Goal: Task Accomplishment & Management: Manage account settings

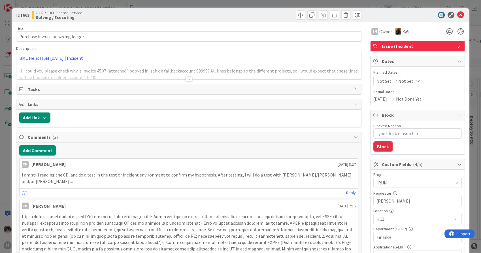
type textarea "x"
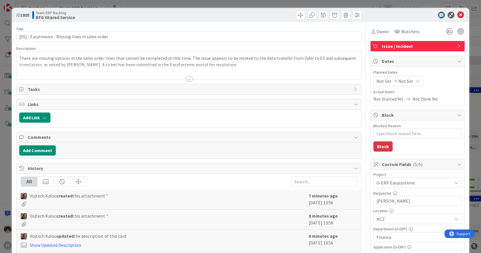
scroll to position [756, 0]
click at [458, 13] on icon at bounding box center [461, 15] width 7 height 7
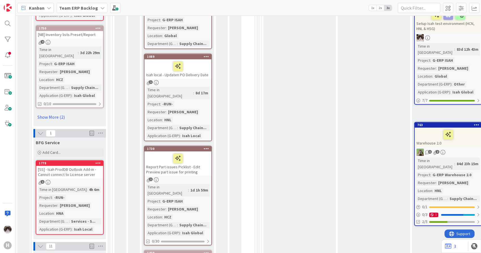
click at [80, 13] on div "Kanban Team ERP Backlog 1x 2x 3x" at bounding box center [249, 8] width 466 height 16
click at [82, 11] on div "Team ERP Backlog" at bounding box center [82, 8] width 51 height 10
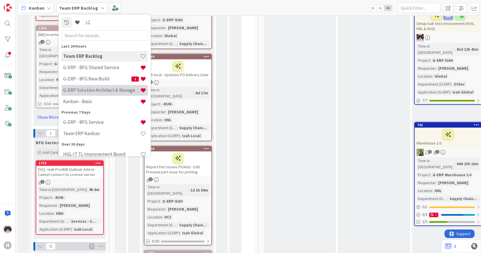
click at [103, 86] on div "G-ERP Solution Architect & Management" at bounding box center [105, 90] width 86 height 11
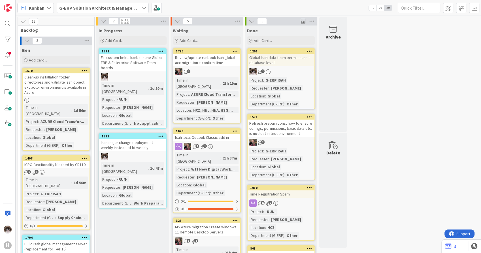
click at [152, 153] on div at bounding box center [132, 156] width 67 height 7
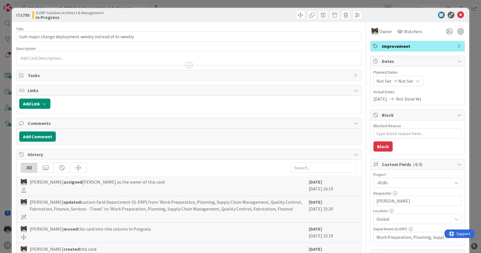
type textarea "x"
click at [39, 136] on button "Add Comment" at bounding box center [37, 137] width 37 height 10
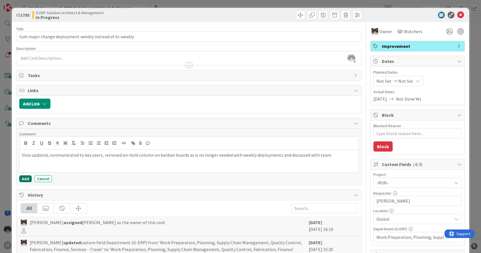
click at [25, 181] on button "Add" at bounding box center [25, 178] width 12 height 7
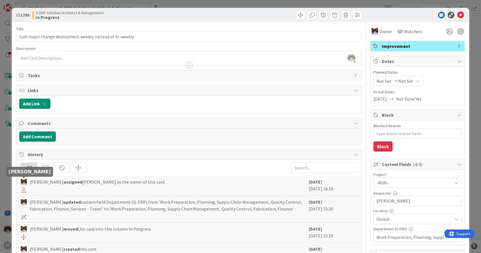
type textarea "x"
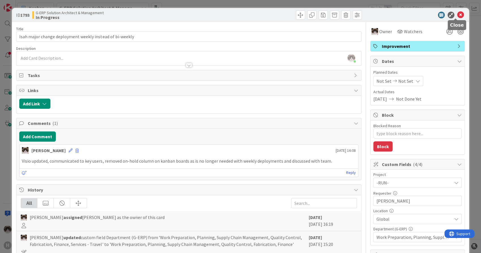
click at [458, 15] on icon at bounding box center [461, 15] width 7 height 7
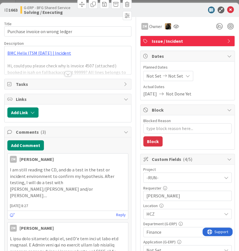
type textarea "x"
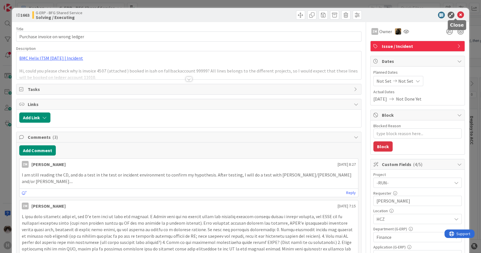
click at [239, 16] on icon at bounding box center [461, 15] width 7 height 7
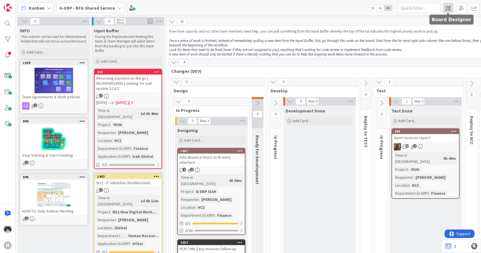
click at [239, 9] on span at bounding box center [448, 8] width 10 height 10
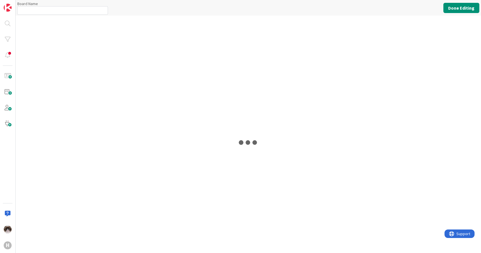
type input "G-ERP - BFG Shared Service"
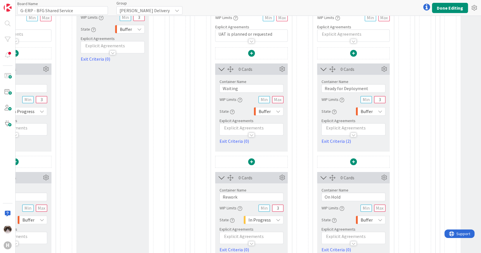
scroll to position [220, 1238]
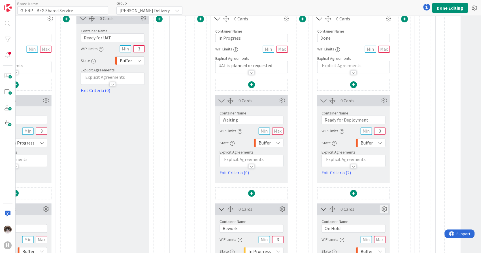
click at [239, 207] on icon at bounding box center [384, 209] width 9 height 9
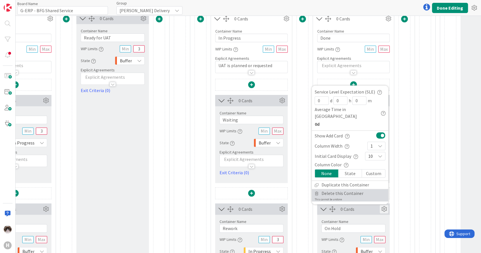
click at [239, 194] on span "Delete this Container" at bounding box center [343, 193] width 42 height 8
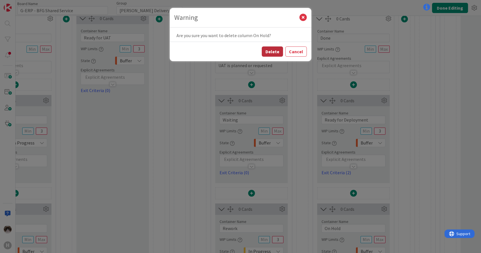
click at [239, 52] on button "Delete" at bounding box center [272, 51] width 21 height 10
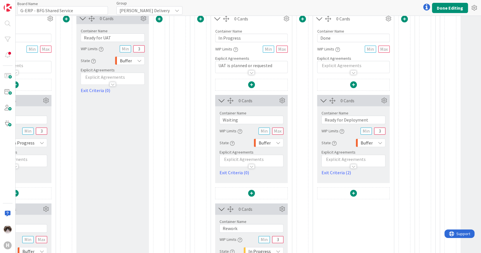
scroll to position [189, 1238]
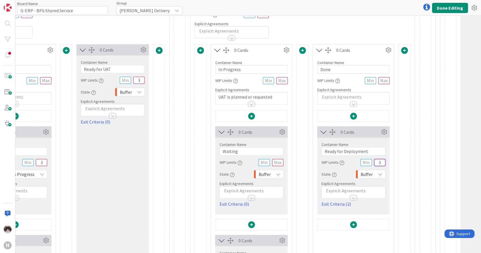
drag, startPoint x: 381, startPoint y: 160, endPoint x: 375, endPoint y: 160, distance: 6.2
click at [239, 160] on input "3" at bounding box center [380, 162] width 11 height 7
click at [239, 10] on button "Done Editing" at bounding box center [450, 8] width 36 height 10
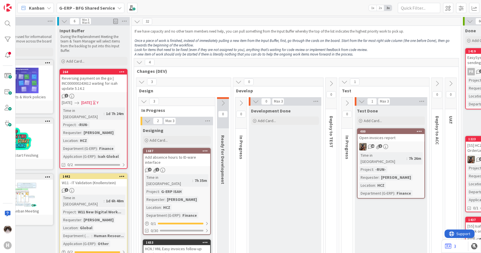
scroll to position [0, 196]
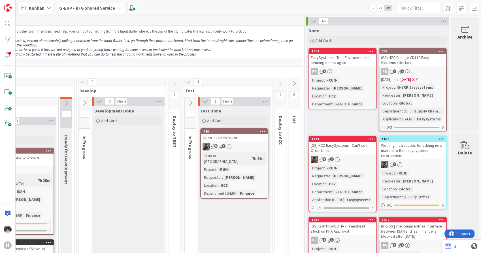
click at [239, 83] on icon at bounding box center [294, 84] width 6 height 6
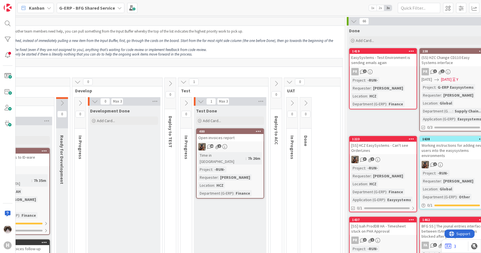
click at [239, 99] on button at bounding box center [305, 103] width 11 height 9
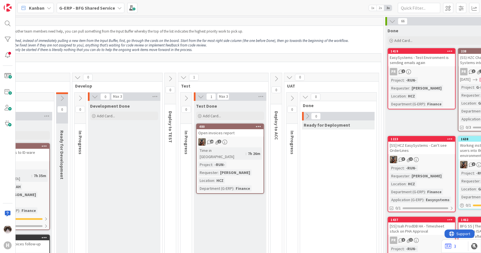
click at [239, 100] on icon at bounding box center [292, 98] width 6 height 6
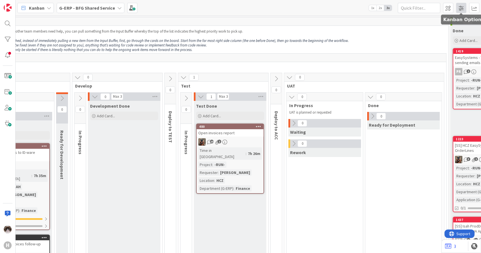
click at [239, 5] on span at bounding box center [461, 8] width 10 height 10
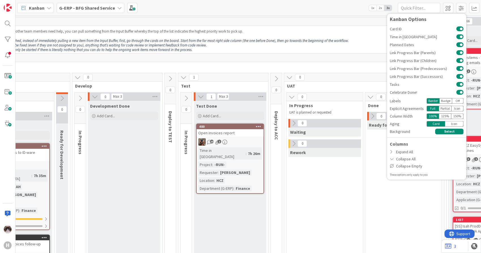
click at [239, 37] on p at bounding box center [210, 36] width 472 height 5
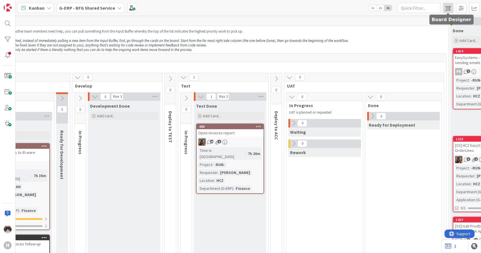
click at [239, 9] on span at bounding box center [448, 8] width 10 height 10
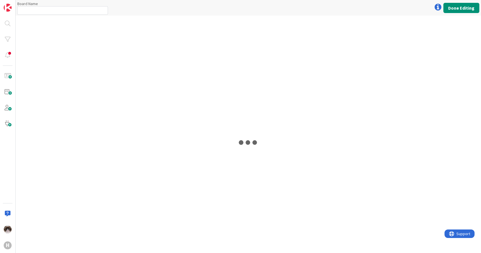
type input "G-ERP - BFG Shared Service"
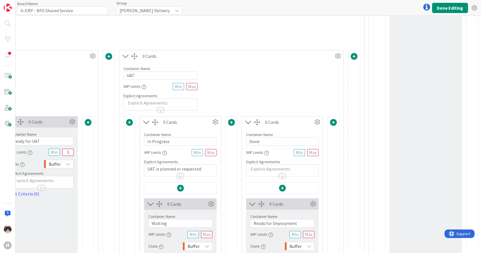
scroll to position [157, 1313]
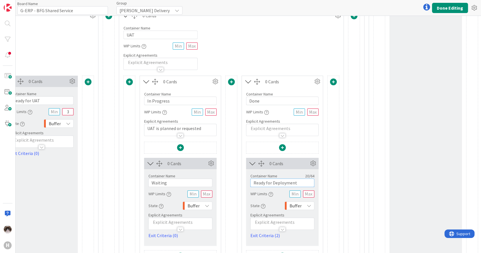
drag, startPoint x: 298, startPoint y: 181, endPoint x: 235, endPoint y: 179, distance: 62.4
click at [239, 100] on input "Done" at bounding box center [282, 101] width 73 height 9
paste input "Ready for Deployment"
type input "Ready for Deployment"
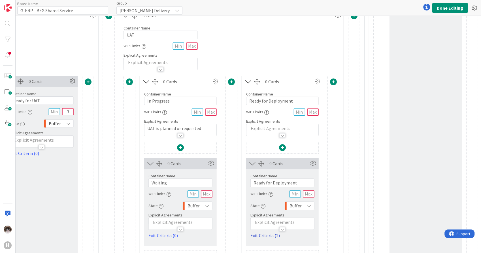
click at [239, 237] on link "Exit Criteria (2)" at bounding box center [283, 235] width 64 height 7
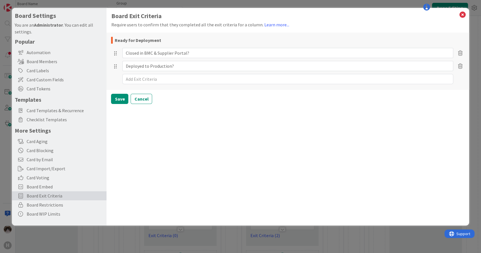
type textarea "x"
click at [239, 14] on icon at bounding box center [462, 15] width 7 height 8
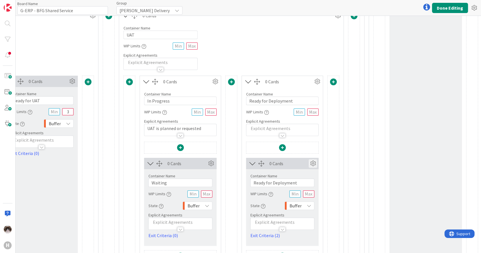
click at [239, 162] on icon at bounding box center [313, 163] width 9 height 9
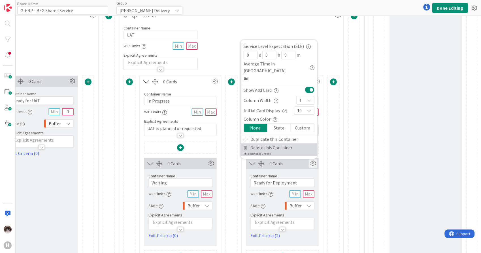
click at [239, 146] on span "Delete this Container" at bounding box center [272, 148] width 42 height 8
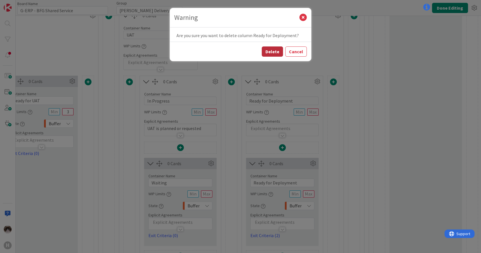
click at [239, 51] on button "Delete" at bounding box center [272, 51] width 21 height 10
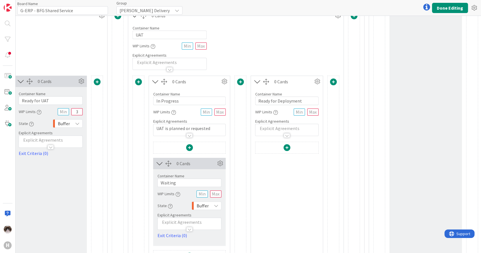
scroll to position [157, 1304]
click at [239, 82] on icon at bounding box center [317, 81] width 9 height 9
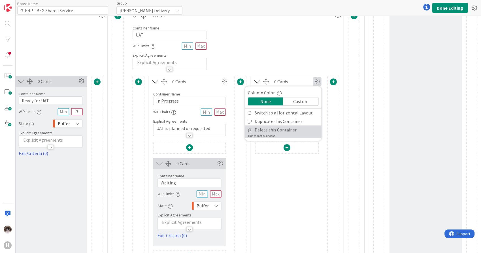
click at [239, 129] on span "Delete this Container" at bounding box center [276, 130] width 42 height 8
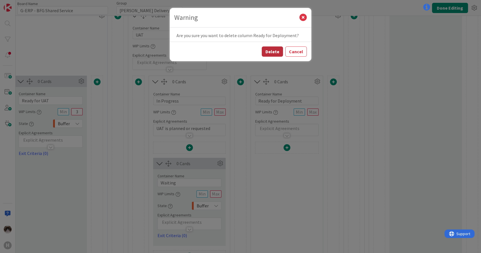
click at [239, 54] on button "Delete" at bounding box center [272, 51] width 21 height 10
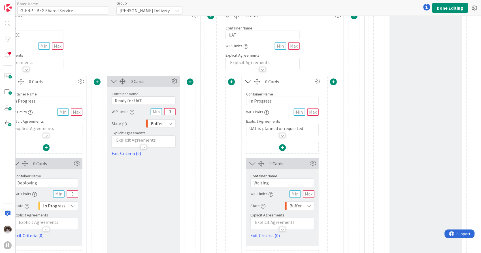
click at [239, 82] on span at bounding box center [333, 82] width 7 height 7
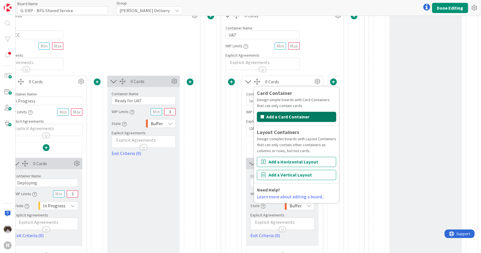
click at [239, 118] on button "Add a Card Container" at bounding box center [296, 117] width 79 height 10
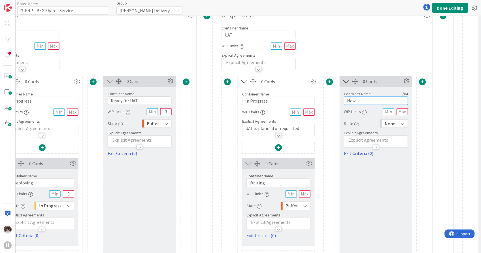
click at [239, 101] on input "New" at bounding box center [376, 100] width 64 height 9
click at [239, 102] on input "ew" at bounding box center [376, 100] width 64 height 9
type input "e"
paste input "R"
type input "Ready for deployment"
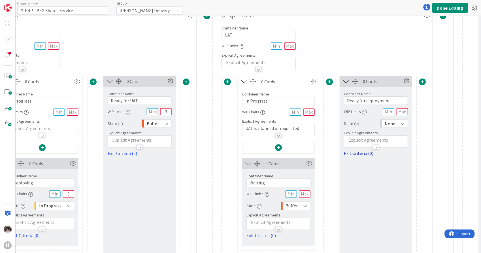
click at [239, 153] on link "Exit Criteria (0)" at bounding box center [376, 153] width 64 height 7
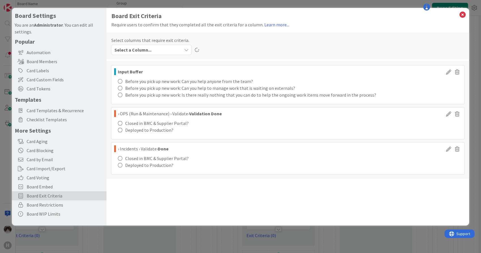
type textarea "x"
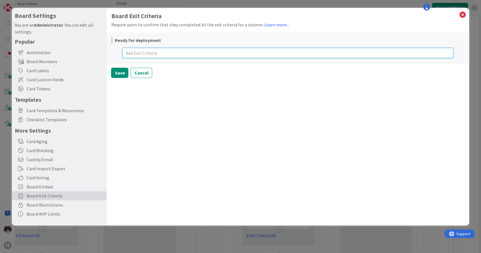
type textarea "C"
type textarea "x"
type textarea "Cl"
type textarea "x"
type textarea "Clos"
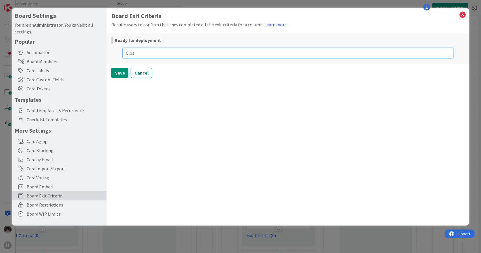
type textarea "x"
type textarea "Close"
type textarea "x"
type textarea "Closed"
type textarea "x"
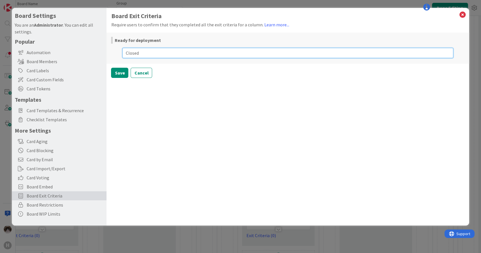
type textarea "Closed"
type textarea "x"
type textarea "Closed in"
type textarea "x"
type textarea "Closed in"
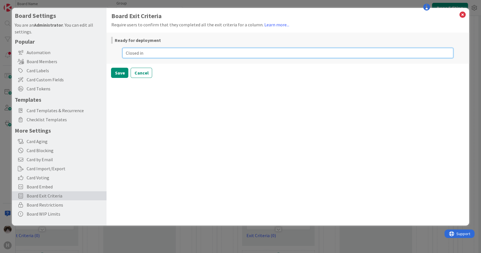
type textarea "x"
type textarea "Closed in B"
type textarea "x"
type textarea "Closed in BMC"
type textarea "x"
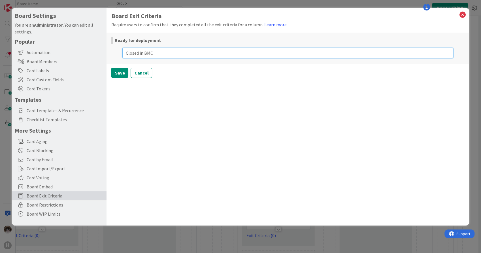
type textarea "Closed in BMC &"
type textarea "x"
type textarea "Closed in BMC &"
type textarea "x"
type textarea "Closed in BMC & Su"
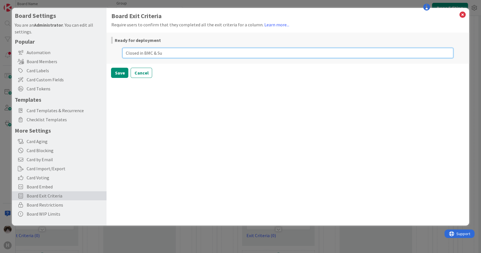
type textarea "x"
type textarea "Closed in BMC & Sup"
type textarea "x"
type textarea "Closed in BMC & Supp"
type textarea "x"
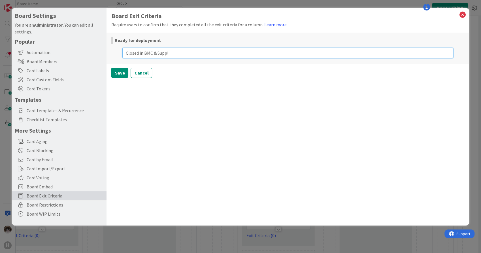
type textarea "Closed in BMC & Suppli"
type textarea "x"
type textarea "Closed in BMC & Supplie"
type textarea "x"
type textarea "Closed in BMC & Supplier"
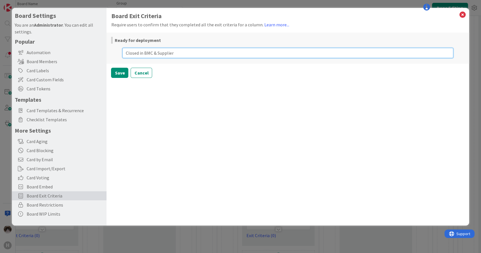
type textarea "x"
type textarea "Closed in BMC & Supplier P"
type textarea "x"
type textarea "Closed in BMC & Supplier Po"
type textarea "x"
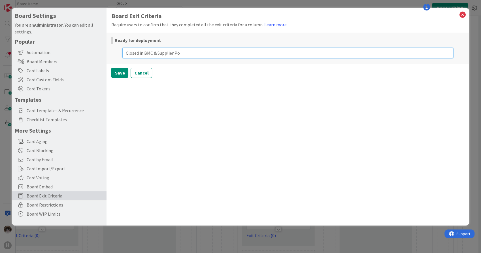
type textarea "Closed in BMC & Supplier Por"
type textarea "x"
type textarea "Closed in BMC & Supplier Port"
type textarea "x"
type textarea "Closed in BMC & Supplier Portal"
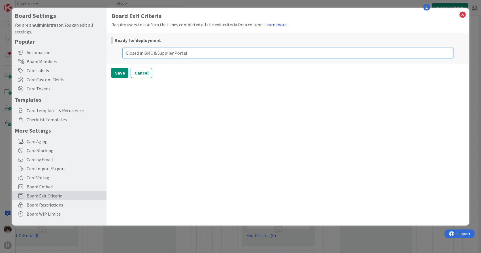
type textarea "x"
type textarea "Closed in BMC & Supplier Portal"
type textarea "x"
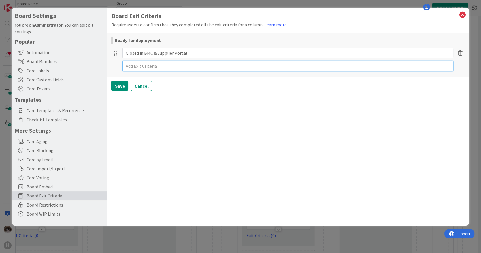
type textarea "x"
type textarea "D"
type textarea "x"
type textarea "De"
type textarea "x"
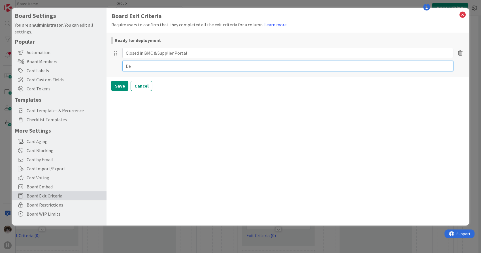
type textarea "Dep"
type textarea "x"
type textarea "Depl"
type textarea "x"
type textarea "Deplo"
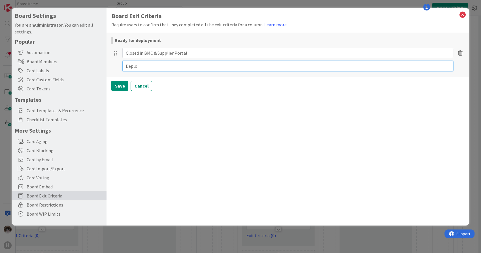
type textarea "x"
type textarea "Deploy"
type textarea "x"
type textarea "Deploye"
type textarea "x"
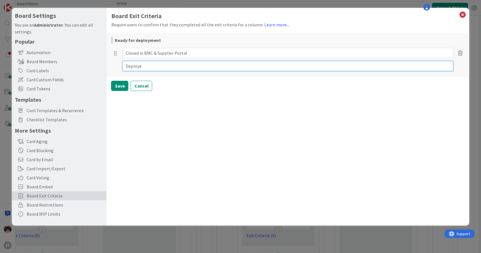
type textarea "Deployed"
type textarea "x"
type textarea "Deployed"
type textarea "x"
type textarea "Deployed to"
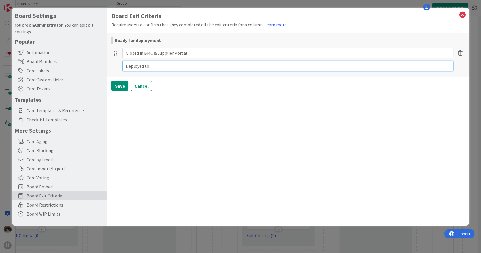
type textarea "x"
type textarea "Deployed to"
type textarea "x"
type textarea "Deployed to P"
type textarea "x"
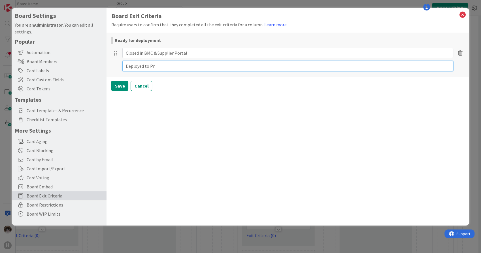
type textarea "Deployed to Pro"
type textarea "x"
type textarea "Deployed to Prod"
type textarea "x"
type textarea "Deployed to Produ"
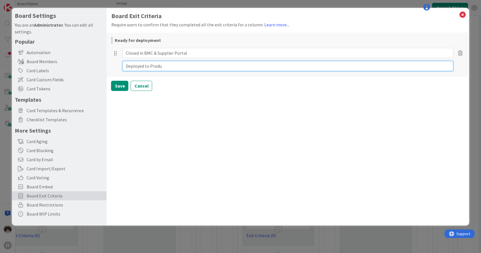
type textarea "x"
type textarea "Deployed to Produc"
type textarea "x"
type textarea "Deployed to Productio"
type textarea "x"
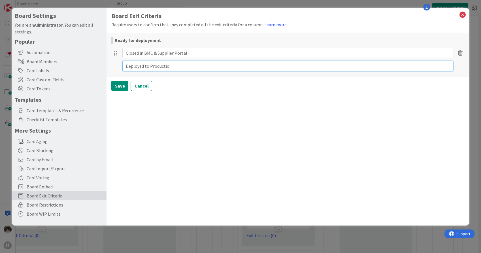
type textarea "Deployed to Production"
type textarea "x"
type textarea "Deployed to Production?"
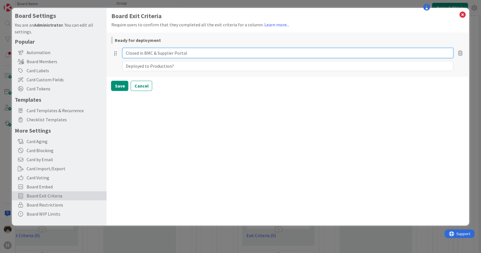
click at [195, 52] on input "Closed in BMC & Supplier Portal" at bounding box center [287, 53] width 331 height 10
type textarea "x"
type input "Closed in BMC & Supplier Portal?"
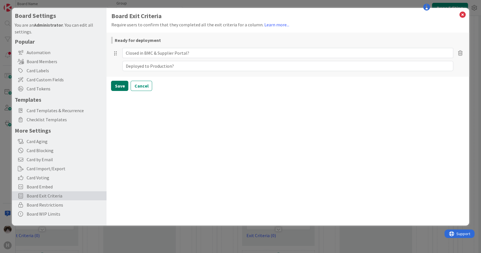
click at [120, 86] on button "Save" at bounding box center [119, 86] width 17 height 10
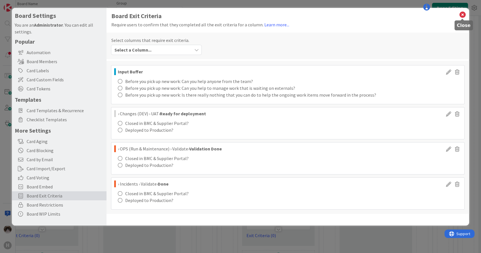
click at [239, 15] on icon at bounding box center [462, 15] width 7 height 8
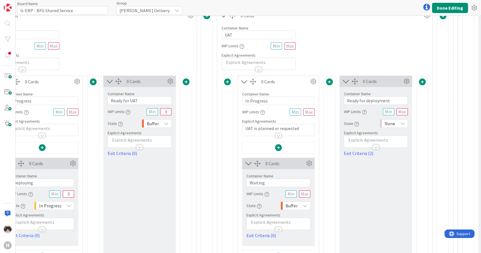
click at [239, 122] on span "None" at bounding box center [390, 124] width 10 height 8
click at [239, 157] on span "Buffer" at bounding box center [418, 156] width 47 height 9
click at [239, 8] on button "Done Editing" at bounding box center [450, 8] width 36 height 10
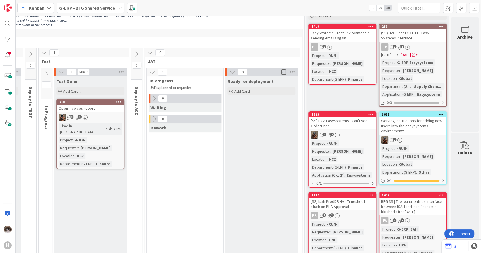
scroll to position [31, 340]
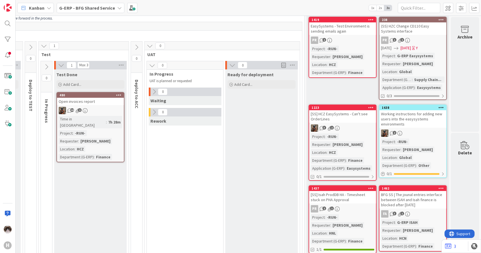
click at [229, 65] on button at bounding box center [232, 65] width 7 height 7
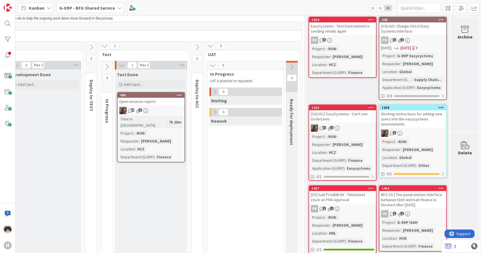
click at [239, 64] on icon at bounding box center [292, 67] width 6 height 6
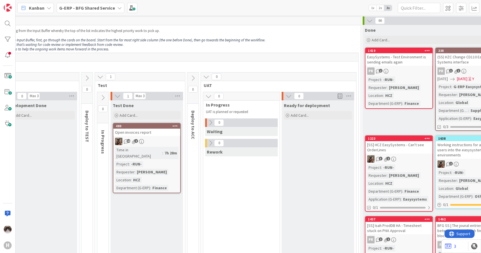
scroll to position [0, 279]
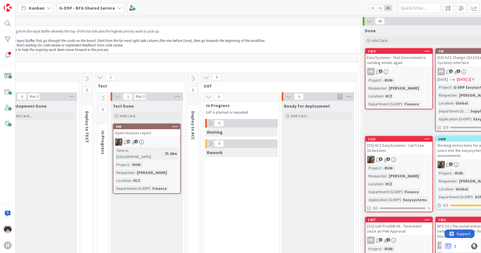
click at [208, 98] on icon at bounding box center [209, 97] width 6 height 6
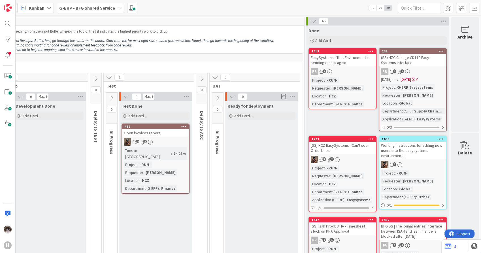
scroll to position [0, 274]
click at [215, 98] on icon at bounding box center [218, 98] width 6 height 6
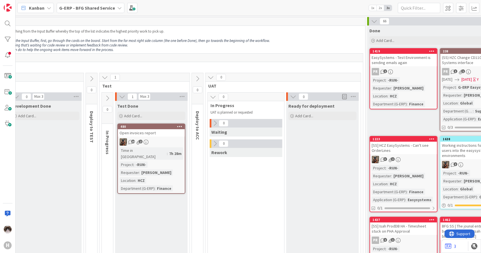
click at [209, 79] on icon at bounding box center [211, 77] width 6 height 6
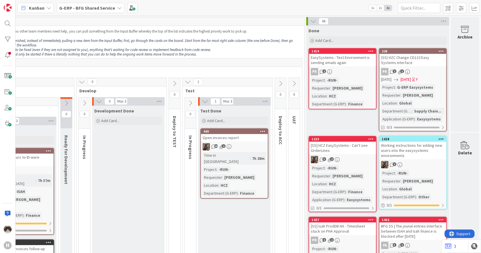
click at [239, 81] on icon at bounding box center [294, 84] width 6 height 6
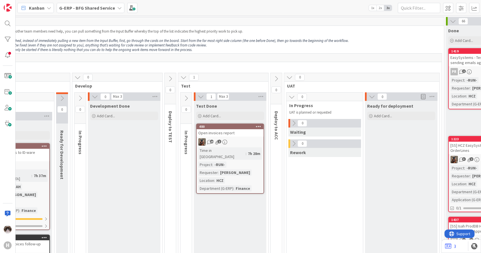
click at [107, 5] on b "G-ERP - BFG Shared Service" at bounding box center [87, 8] width 56 height 6
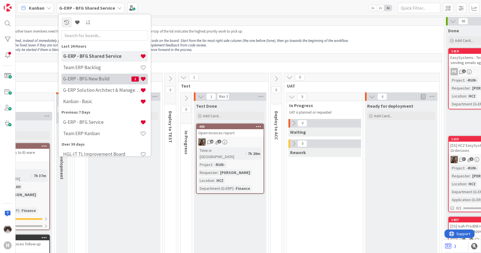
click at [102, 77] on h4 "G-ERP - BFG New Build" at bounding box center [97, 79] width 68 height 6
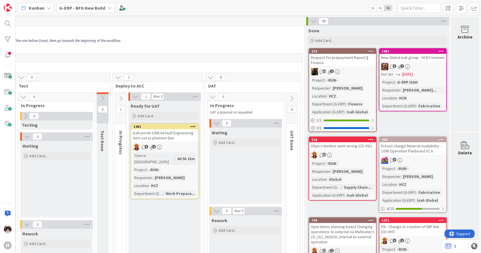
scroll to position [0, 427]
click at [239, 96] on button at bounding box center [291, 98] width 11 height 9
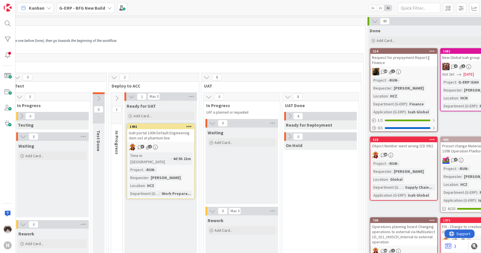
click at [239, 114] on icon at bounding box center [290, 116] width 6 height 6
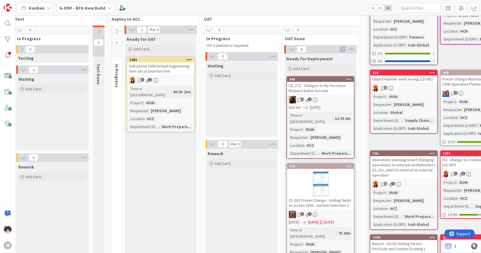
scroll to position [31, 427]
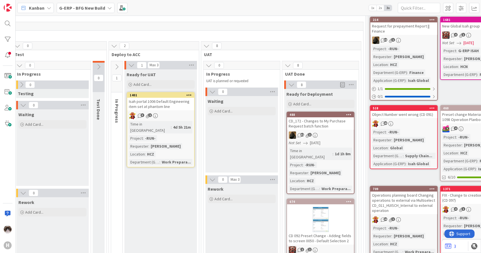
click at [82, 12] on div "G-ERP - BFG New Build" at bounding box center [86, 8] width 58 height 10
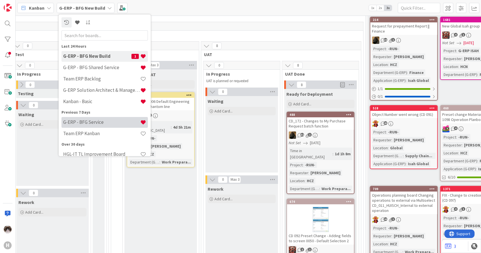
click at [98, 120] on h4 "G-ERP - BFG Service" at bounding box center [101, 123] width 77 height 6
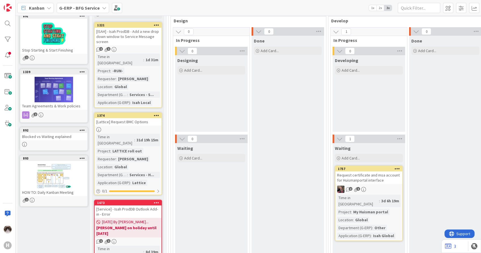
scroll to position [94, 0]
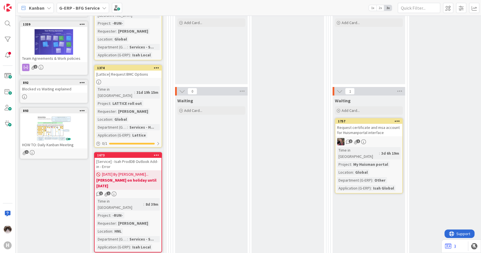
click at [239, 143] on div "2 1" at bounding box center [369, 141] width 67 height 7
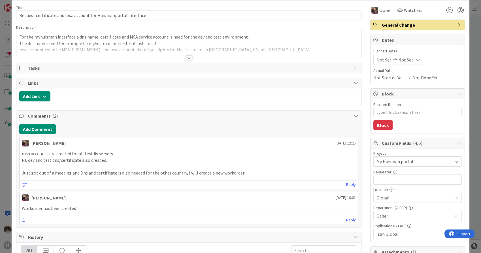
scroll to position [31, 0]
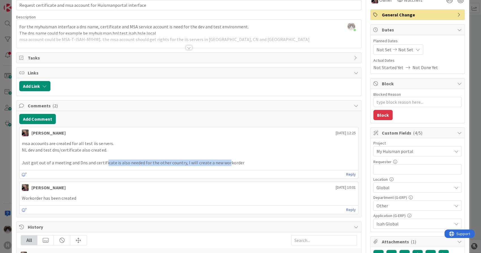
drag, startPoint x: 105, startPoint y: 159, endPoint x: 225, endPoint y: 167, distance: 120.2
click at [225, 167] on div "msa accounts are created for all test iis servers. NL dev and test dns/certific…" at bounding box center [189, 153] width 339 height 30
drag, startPoint x: 225, startPoint y: 167, endPoint x: 209, endPoint y: 141, distance: 30.7
click at [209, 141] on p "msa accounts are created for all test iis servers." at bounding box center [189, 143] width 334 height 7
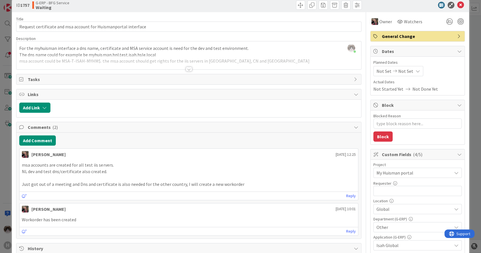
scroll to position [0, 0]
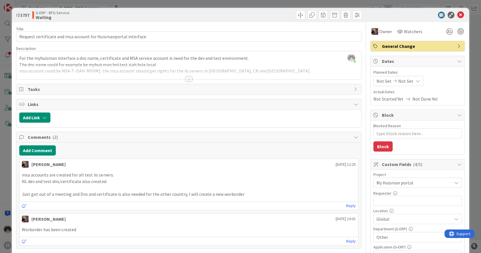
click at [188, 80] on div at bounding box center [189, 79] width 6 height 5
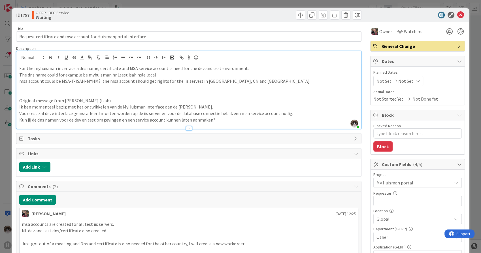
click at [239, 179] on span "My Huisman portal" at bounding box center [413, 183] width 73 height 8
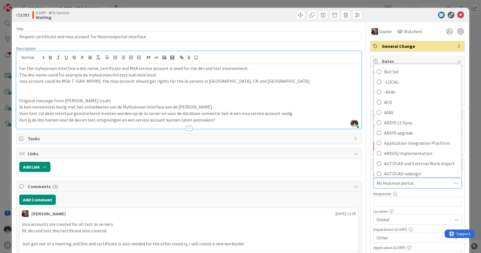
click at [239, 179] on span "My Huisman portal" at bounding box center [413, 183] width 72 height 8
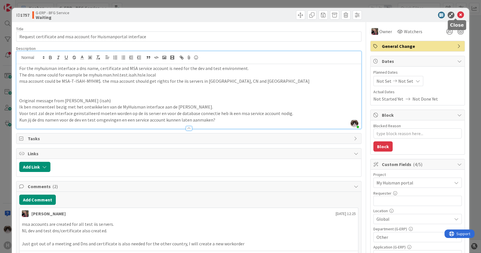
click at [239, 13] on icon at bounding box center [461, 15] width 7 height 7
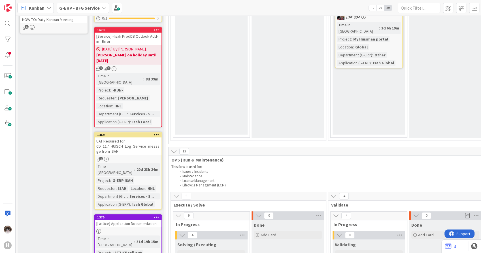
scroll to position [220, 0]
click at [147, 137] on div "UAT Required for CD_117_HUISCH_Log_Service_message from ISAH" at bounding box center [128, 146] width 67 height 18
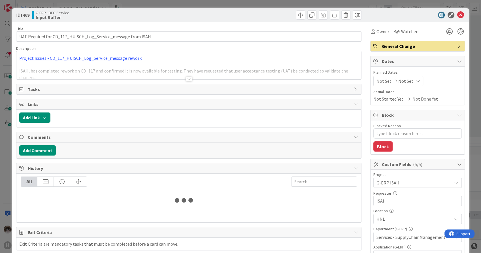
type textarea "x"
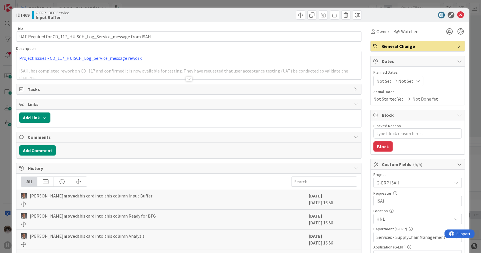
click at [187, 78] on div at bounding box center [189, 79] width 6 height 5
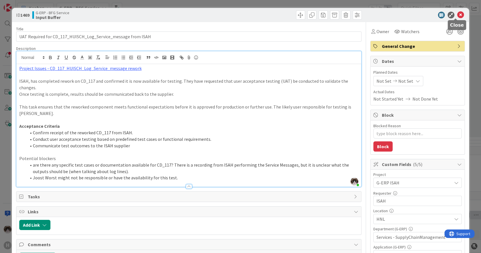
click at [239, 16] on icon at bounding box center [461, 15] width 7 height 7
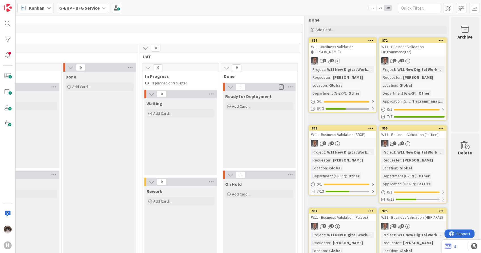
scroll to position [0, 823]
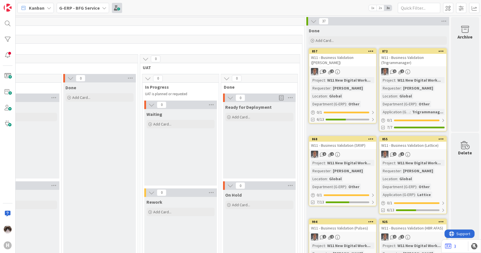
click at [120, 7] on div "Kanban G-ERP - BFG Service 1x 2x 3x" at bounding box center [249, 8] width 466 height 16
click at [116, 7] on span at bounding box center [117, 8] width 10 height 10
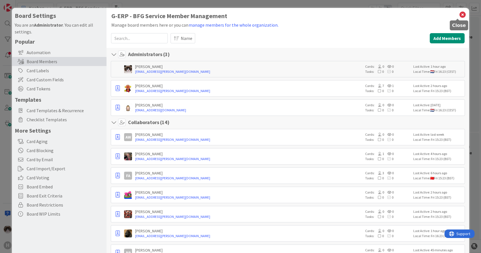
click at [239, 13] on icon at bounding box center [462, 15] width 7 height 8
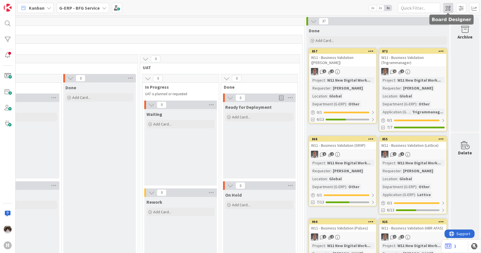
click at [239, 11] on span at bounding box center [448, 8] width 10 height 10
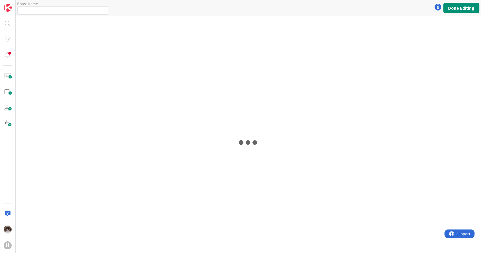
type input "G-ERP - BFG Service"
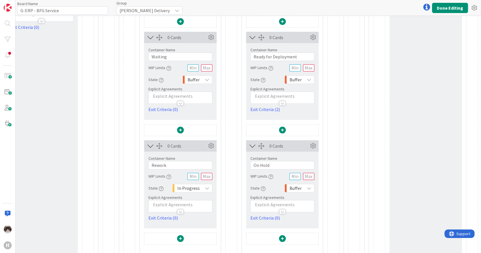
scroll to position [157, 1313]
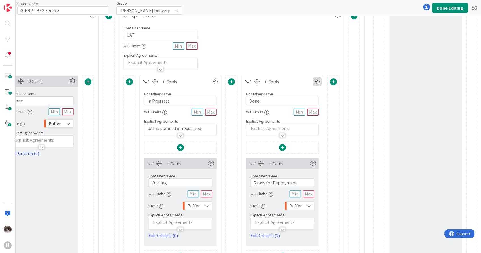
click at [239, 84] on icon at bounding box center [317, 81] width 9 height 9
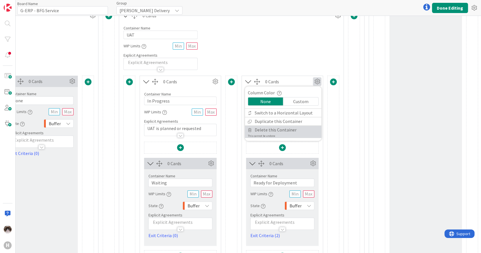
click at [239, 128] on span "Delete this Container" at bounding box center [276, 130] width 42 height 8
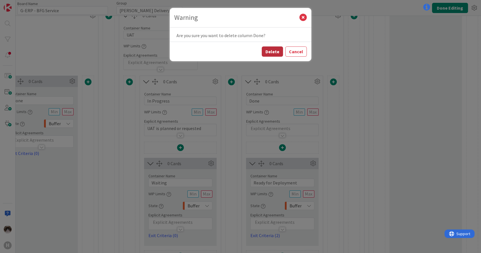
click at [239, 54] on button "Delete" at bounding box center [272, 51] width 21 height 10
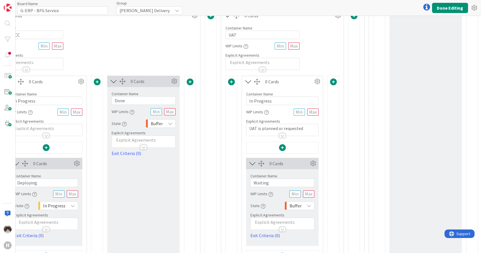
scroll to position [94, 1211]
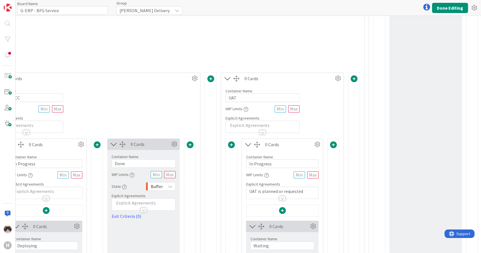
click at [239, 146] on span at bounding box center [333, 144] width 7 height 7
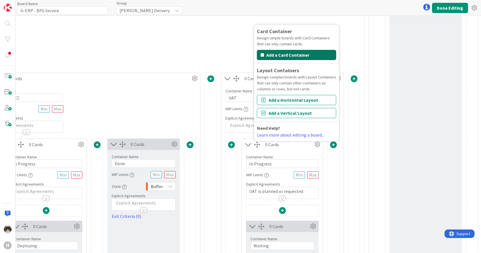
click at [239, 53] on button "Add a Card Container" at bounding box center [296, 55] width 79 height 10
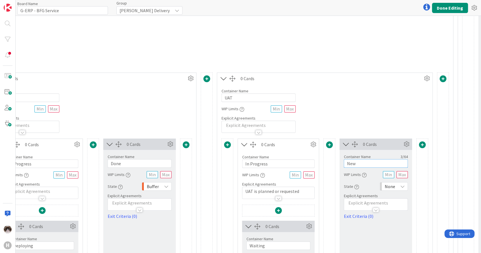
click at [239, 162] on input "New" at bounding box center [376, 163] width 64 height 9
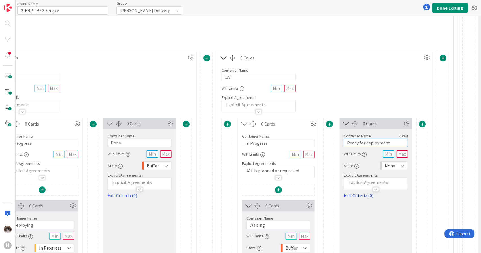
scroll to position [126, 1211]
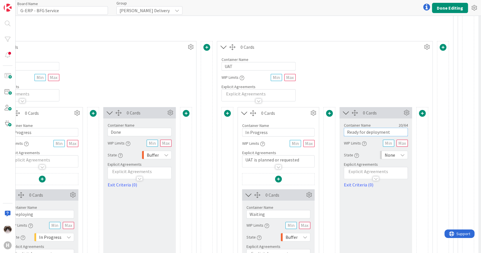
type input "Ready for deployment"
click at [239, 155] on span "None" at bounding box center [390, 155] width 10 height 8
click at [239, 187] on span "Buffer" at bounding box center [418, 188] width 47 height 9
click at [239, 183] on link "Exit Criteria (0)" at bounding box center [376, 184] width 64 height 7
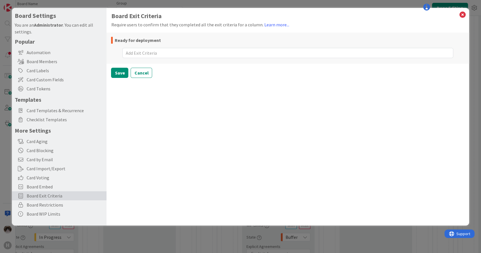
type textarea "x"
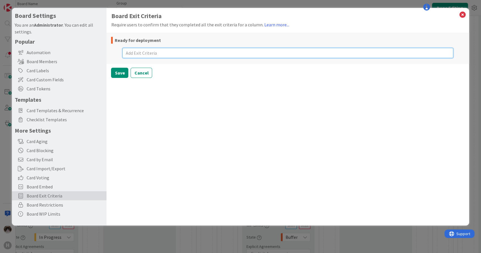
click at [155, 54] on textarea at bounding box center [287, 53] width 331 height 10
type textarea "C"
type textarea "x"
type textarea "Cl"
type textarea "x"
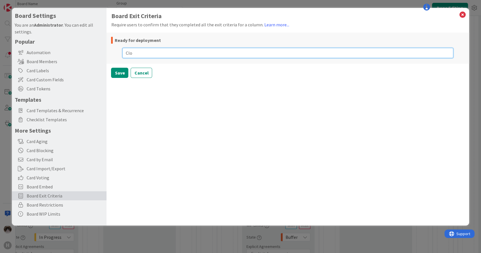
type textarea "Clos"
type textarea "x"
type textarea "Close"
type textarea "x"
type textarea "Closed"
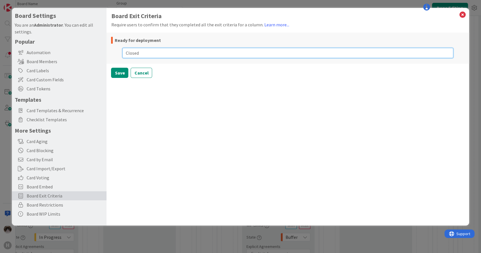
type textarea "x"
type textarea "Closed"
type textarea "x"
type textarea "Closed i"
type textarea "x"
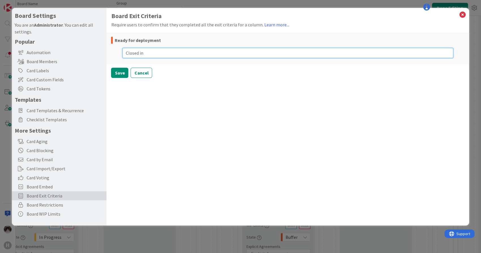
type textarea "Closed in"
type textarea "x"
type textarea "Closed in B"
type textarea "x"
type textarea "Closed in BMC"
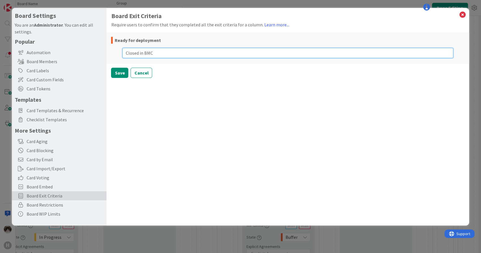
type textarea "x"
type textarea "Closed in BMC &"
type textarea "x"
type textarea "Closed in BMC & S"
type textarea "x"
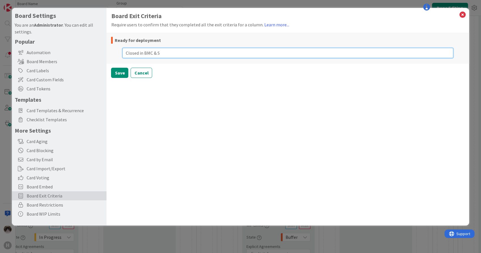
type textarea "Closed in BMC & Su"
type textarea "x"
type textarea "Closed in BMC & S"
type textarea "x"
type textarea "Closed in BMC &"
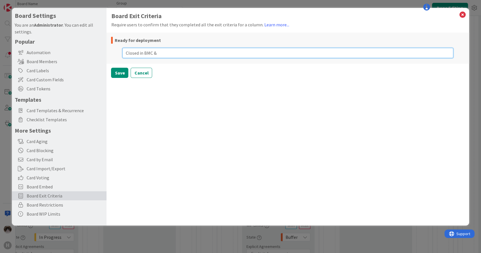
type textarea "x"
type textarea "Closed in BMC & su"
type textarea "x"
type textarea "Closed in BMC & sup"
type textarea "x"
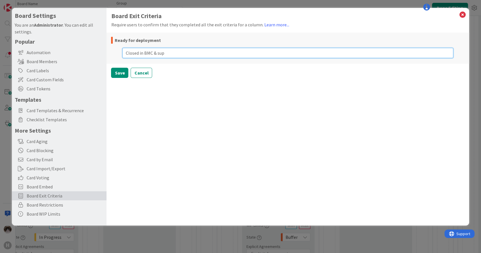
type textarea "Closed in BMC & supp"
type textarea "x"
type textarea "Closed in BMC & suppl"
type textarea "x"
type textarea "Closed in BMC & suppli"
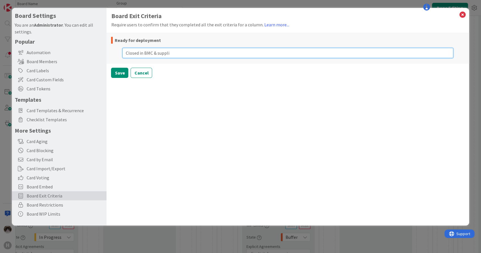
type textarea "x"
type textarea "Closed in BMC & supplie"
type textarea "x"
type textarea "Closed in BMC & supplier"
type textarea "x"
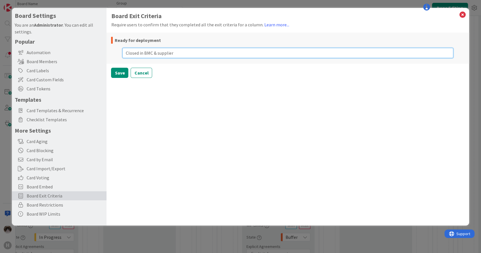
type textarea "Closed in BMC & supplier p"
type textarea "x"
type textarea "Closed in BMC & supplier por"
type textarea "x"
type textarea "Closed in BMC & supplier port"
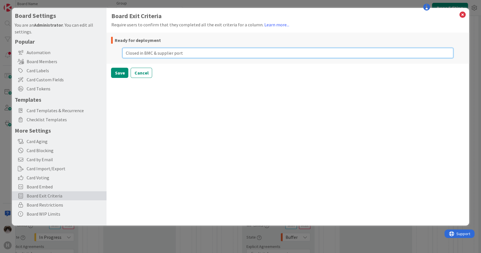
type textarea "x"
type textarea "Closed in BMC & supplier portal"
type textarea "x"
type textarea "Closed in BMC & supplier portal?"
type textarea "x"
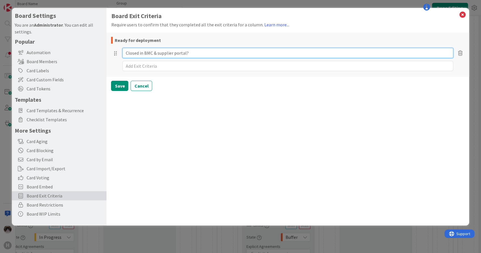
click at [175, 52] on input "Closed in BMC & supplier portal?" at bounding box center [287, 53] width 331 height 10
type input "Closed in BMC & supplier ortal?"
type textarea "x"
type input "Closed in BMC & supplier Portal?"
type textarea "x"
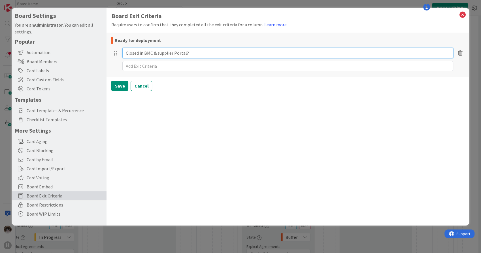
type input "Closed in BMC & supplier Portal?"
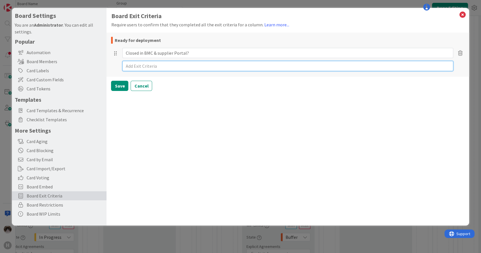
click at [132, 64] on textarea at bounding box center [287, 66] width 331 height 10
type textarea "x"
type textarea "D"
type textarea "x"
type textarea "Dep"
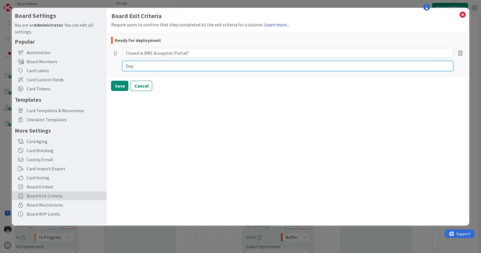
type textarea "x"
type textarea "Deploy"
type textarea "x"
type textarea "Deploye"
type textarea "x"
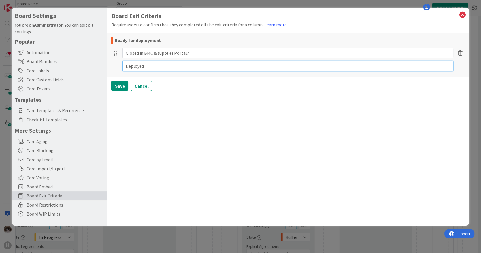
type textarea "Deployed"
type textarea "x"
type textarea "Deployed t"
type textarea "x"
type textarea "Deployed to"
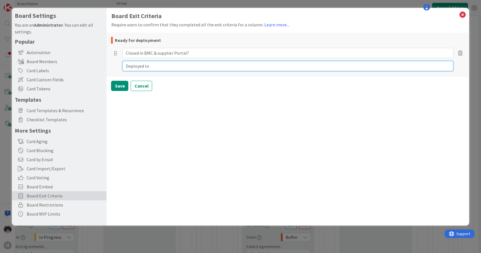
type textarea "x"
type textarea "Deployed to"
type textarea "x"
type textarea "Deployed to P"
type textarea "x"
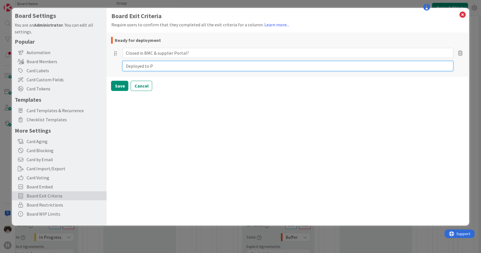
type textarea "Deployed to Pr"
type textarea "x"
type textarea "Deployed to Pro"
type textarea "x"
type textarea "Deployed to Prod"
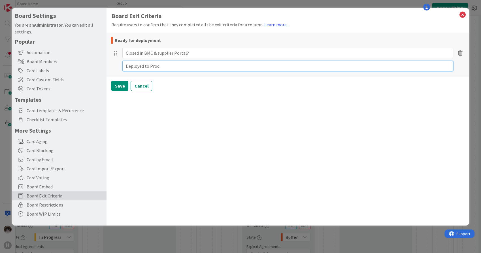
type textarea "x"
type textarea "Deployed to Produ"
type textarea "x"
type textarea "Deployed to Produc"
type textarea "x"
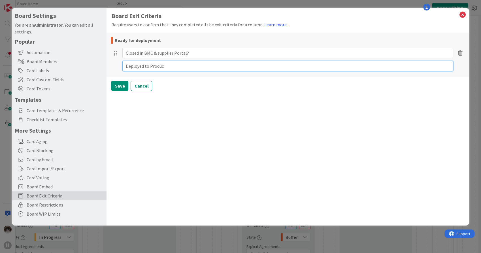
type textarea "Deployed to Product"
type textarea "x"
type textarea "Deployed to Productio"
type textarea "x"
type textarea "Deployed to Production"
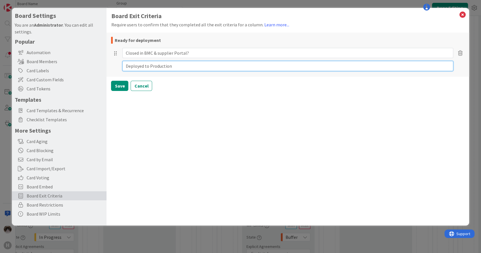
type textarea "x"
type textarea "Deployed to Production"
type textarea "x"
type textarea "Deployed to Production"
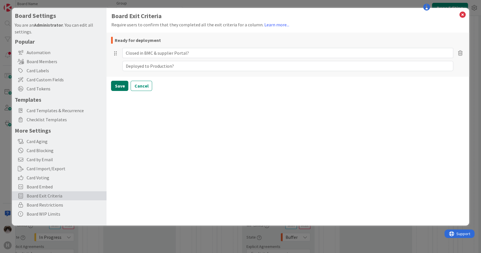
click at [120, 84] on button "Save" at bounding box center [119, 86] width 17 height 10
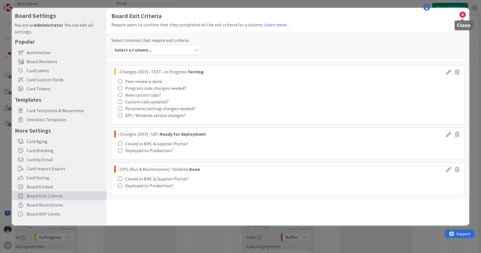
click at [239, 16] on icon at bounding box center [462, 15] width 7 height 8
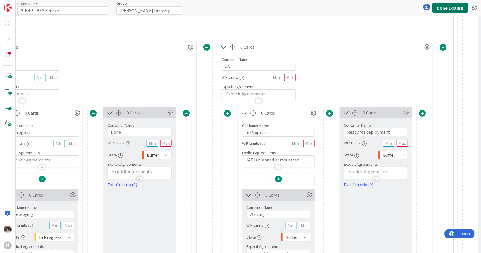
click at [239, 10] on button "Done Editing" at bounding box center [450, 8] width 36 height 10
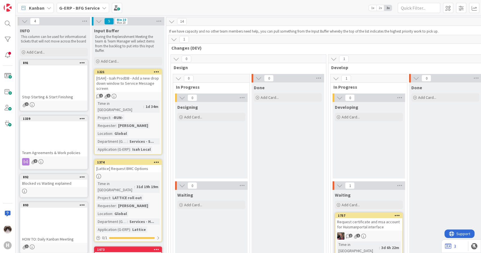
click at [77, 7] on b "G-ERP - BFG Service" at bounding box center [79, 8] width 41 height 6
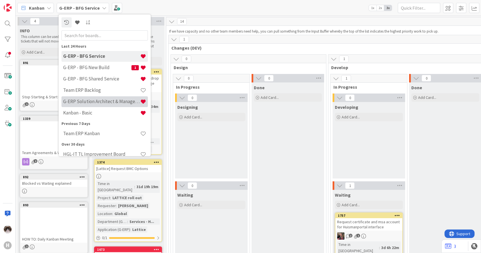
click at [106, 100] on h4 "G-ERP Solution Architect & Management" at bounding box center [101, 102] width 77 height 6
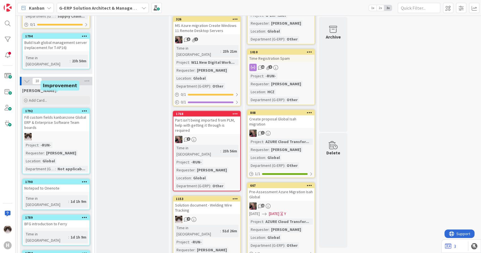
scroll to position [189, 0]
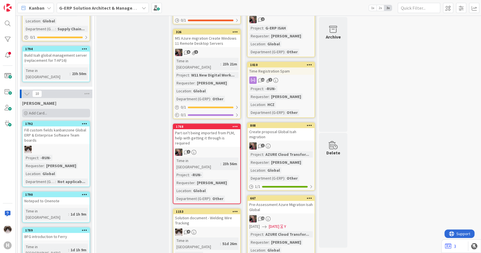
click at [46, 111] on span "Add Card..." at bounding box center [38, 113] width 18 height 5
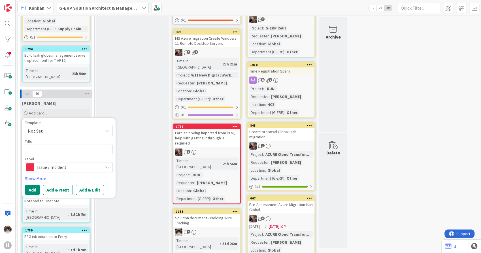
click at [69, 163] on span "Issue / Incident" at bounding box center [68, 167] width 63 height 8
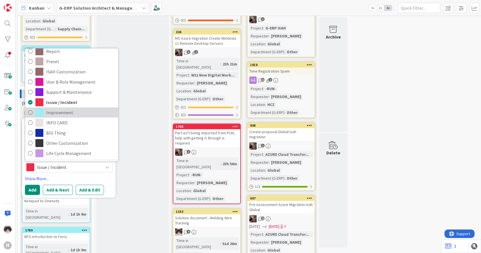
scroll to position [29, 0]
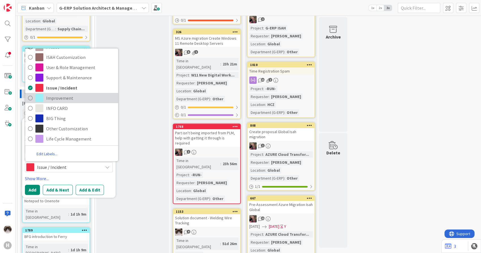
click at [64, 94] on span "Improvement" at bounding box center [80, 98] width 69 height 9
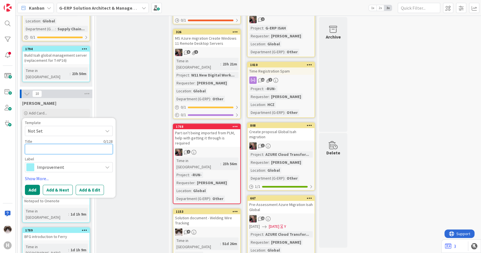
click at [53, 144] on textarea at bounding box center [69, 149] width 88 height 10
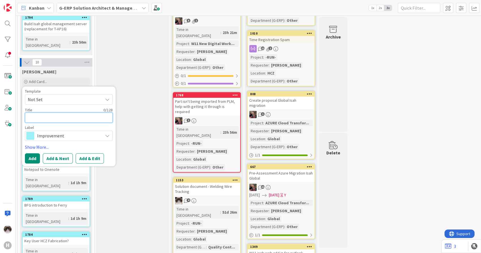
scroll to position [252, 0]
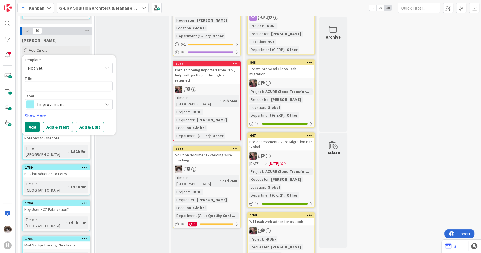
click at [113, 131] on div "In Progress Add Card..." at bounding box center [132, 116] width 73 height 685
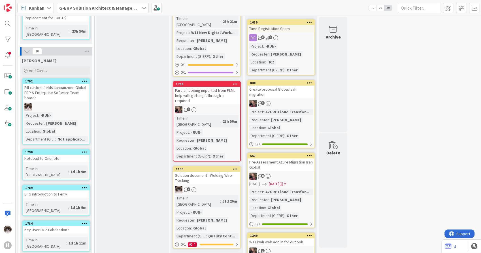
scroll to position [220, 0]
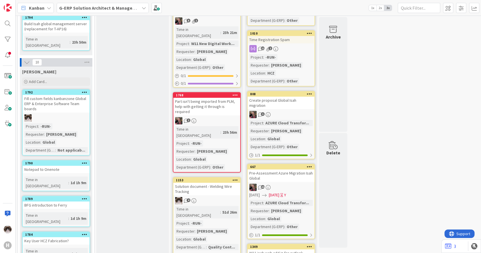
click at [44, 79] on span "Add Card..." at bounding box center [38, 81] width 18 height 5
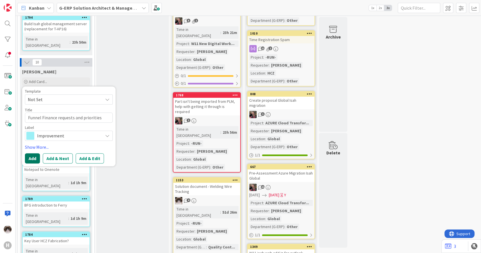
click at [30, 153] on button "Add" at bounding box center [32, 158] width 15 height 10
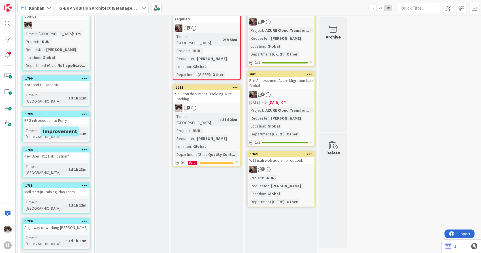
scroll to position [399, 0]
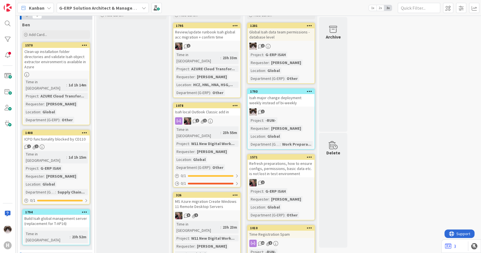
scroll to position [0, 0]
